Goal: Information Seeking & Learning: Learn about a topic

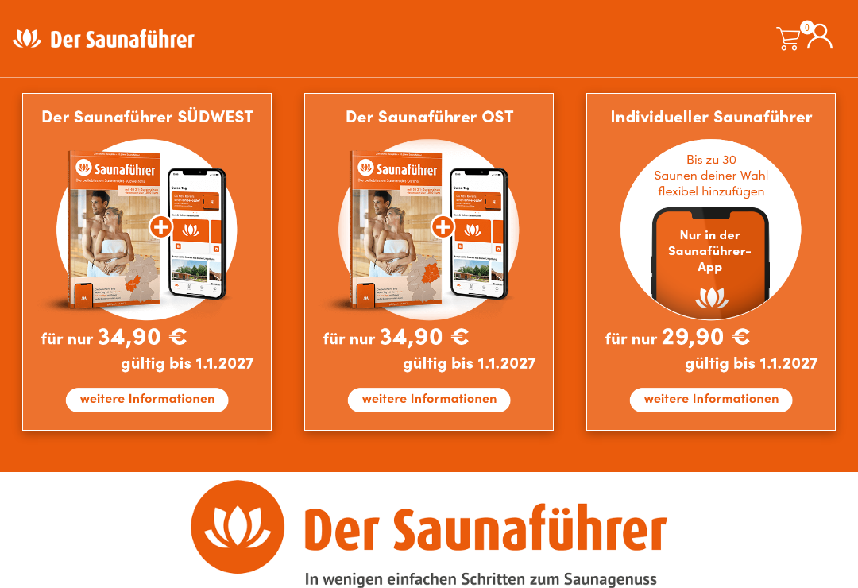
scroll to position [1325, 0]
click at [707, 403] on img at bounding box center [710, 262] width 249 height 338
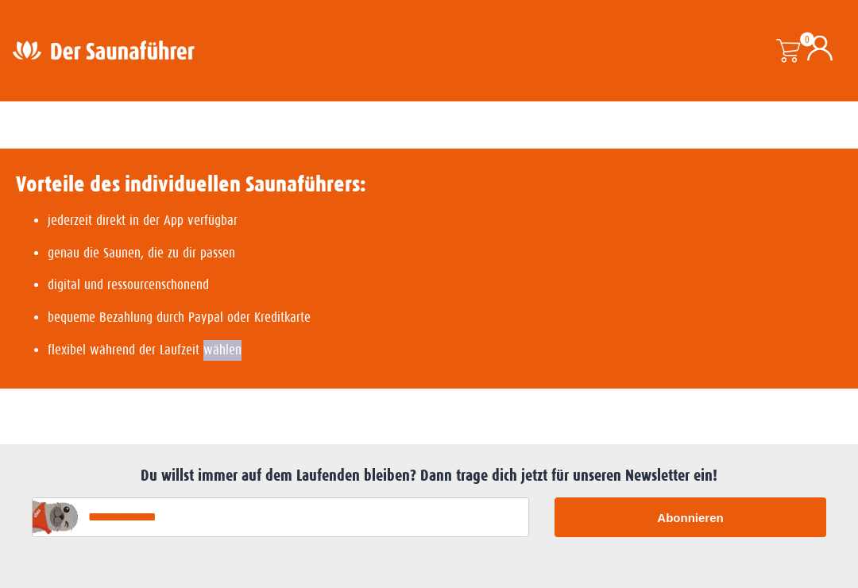
scroll to position [807, 0]
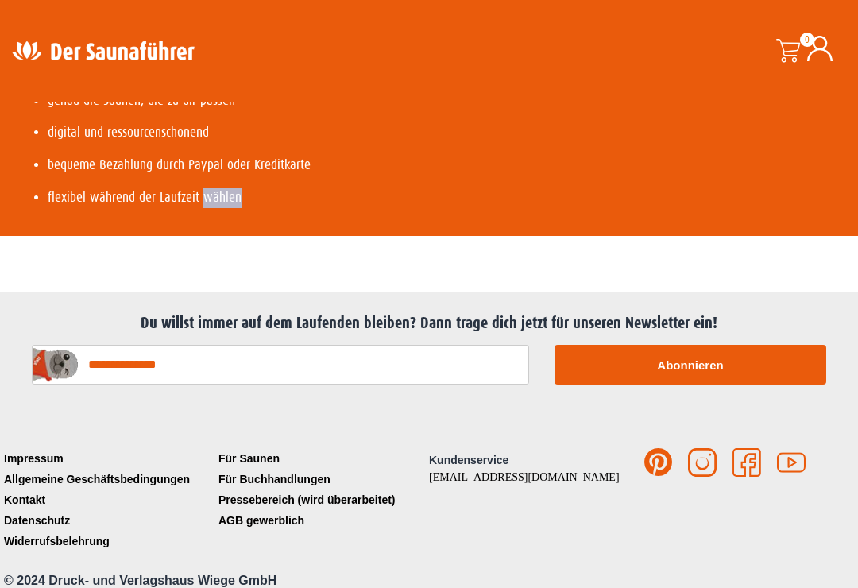
click at [784, 361] on button "Abonnieren" at bounding box center [691, 365] width 272 height 40
click at [189, 208] on p "flexibel während der Laufzeit wählen" at bounding box center [207, 198] width 319 height 21
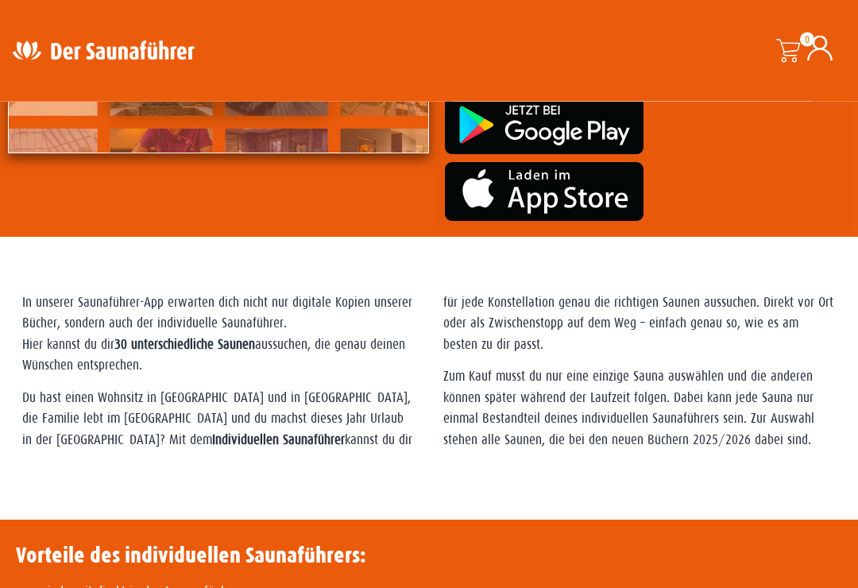
scroll to position [0, 0]
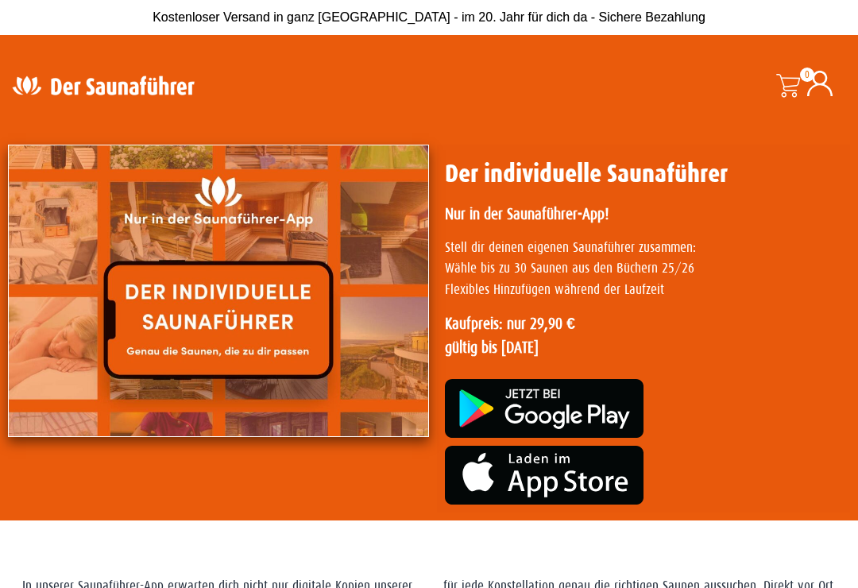
click at [531, 468] on img at bounding box center [544, 475] width 199 height 59
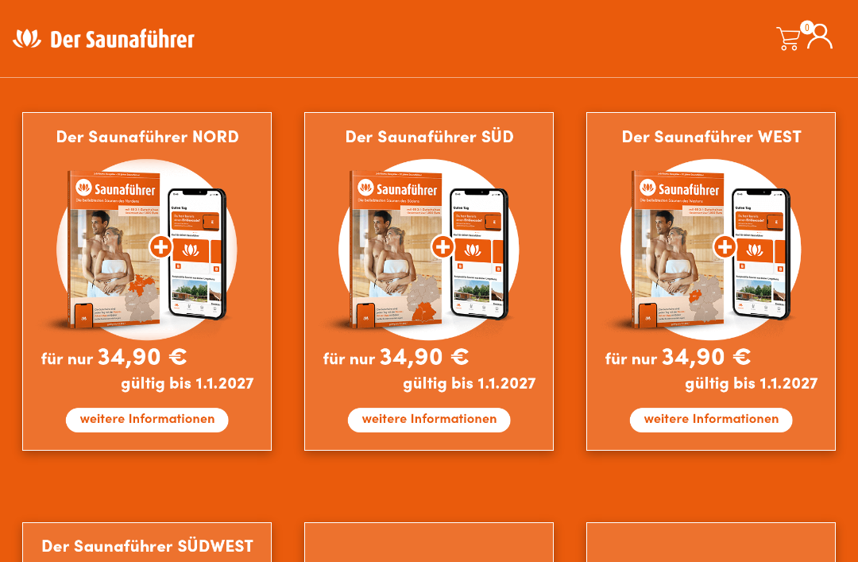
scroll to position [896, 0]
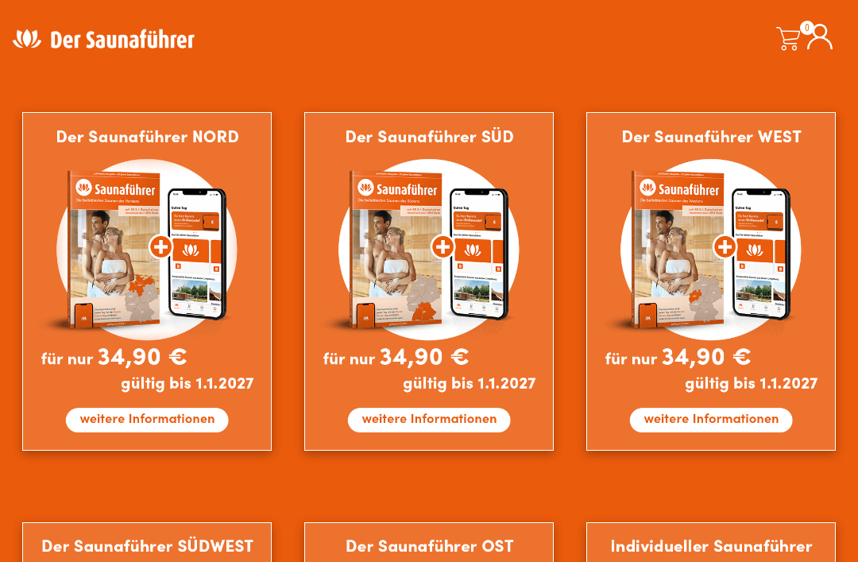
click at [473, 313] on img at bounding box center [428, 281] width 249 height 338
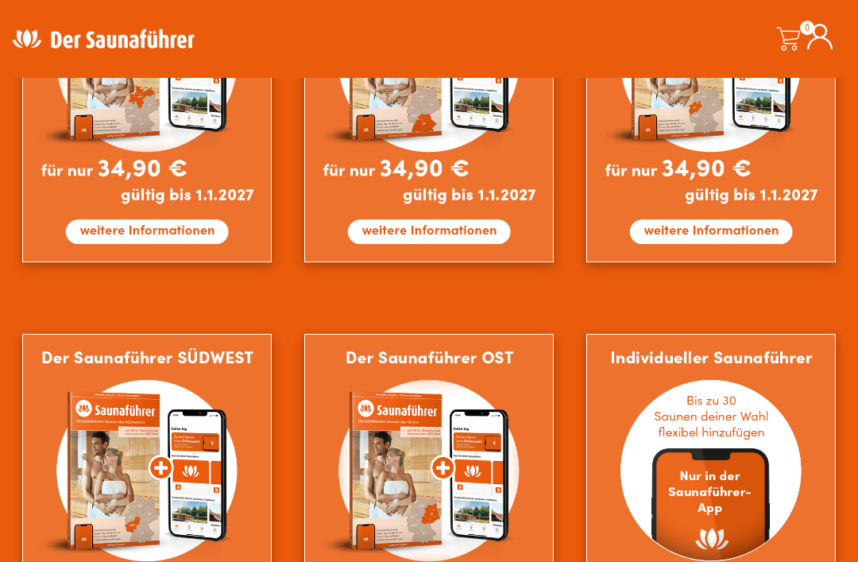
scroll to position [1103, 0]
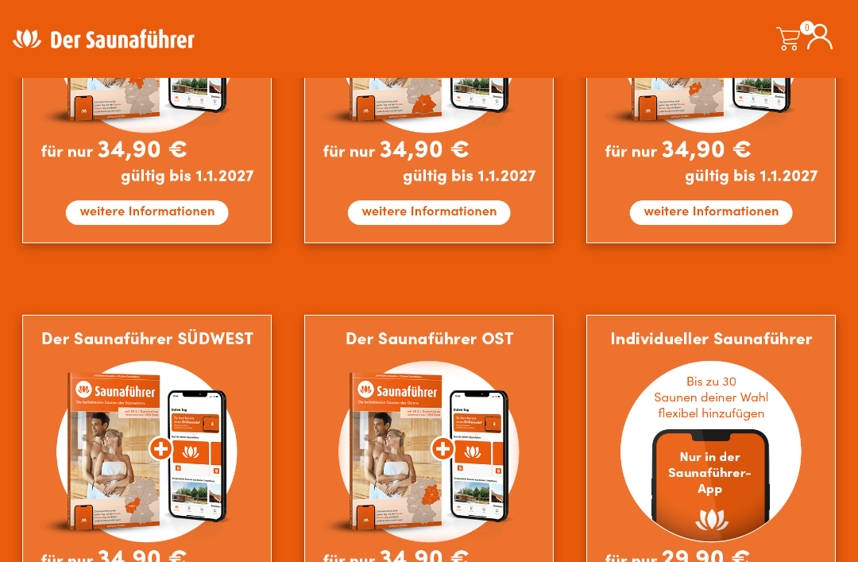
click at [225, 435] on img at bounding box center [146, 484] width 249 height 338
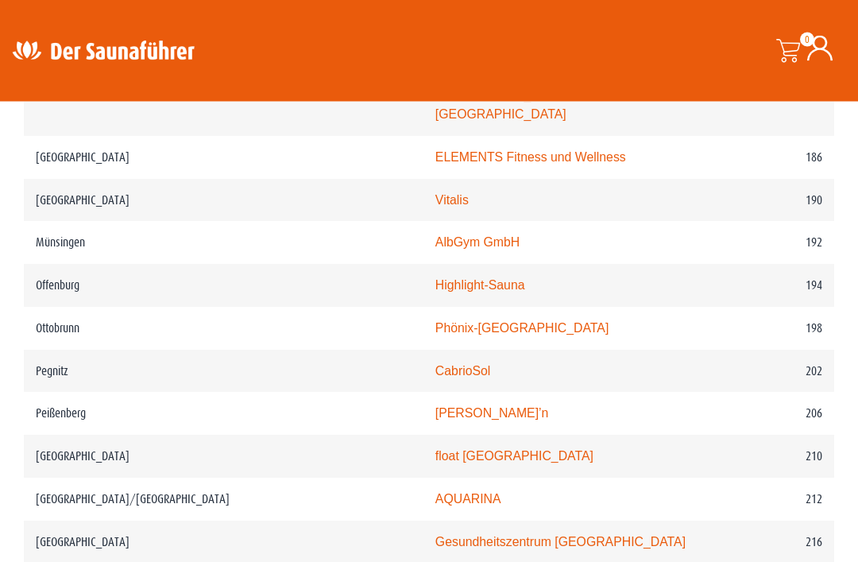
scroll to position [2709, 0]
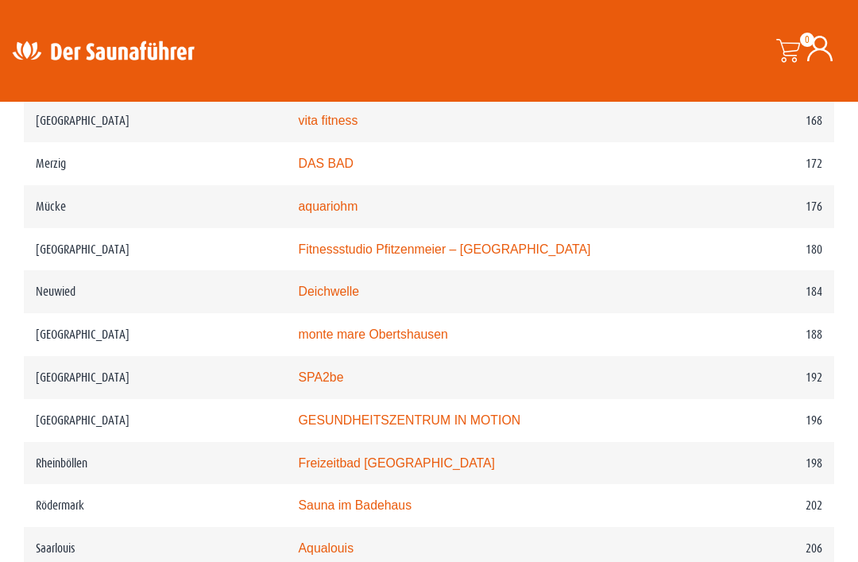
scroll to position [2631, 0]
